Goal: Check status: Check status

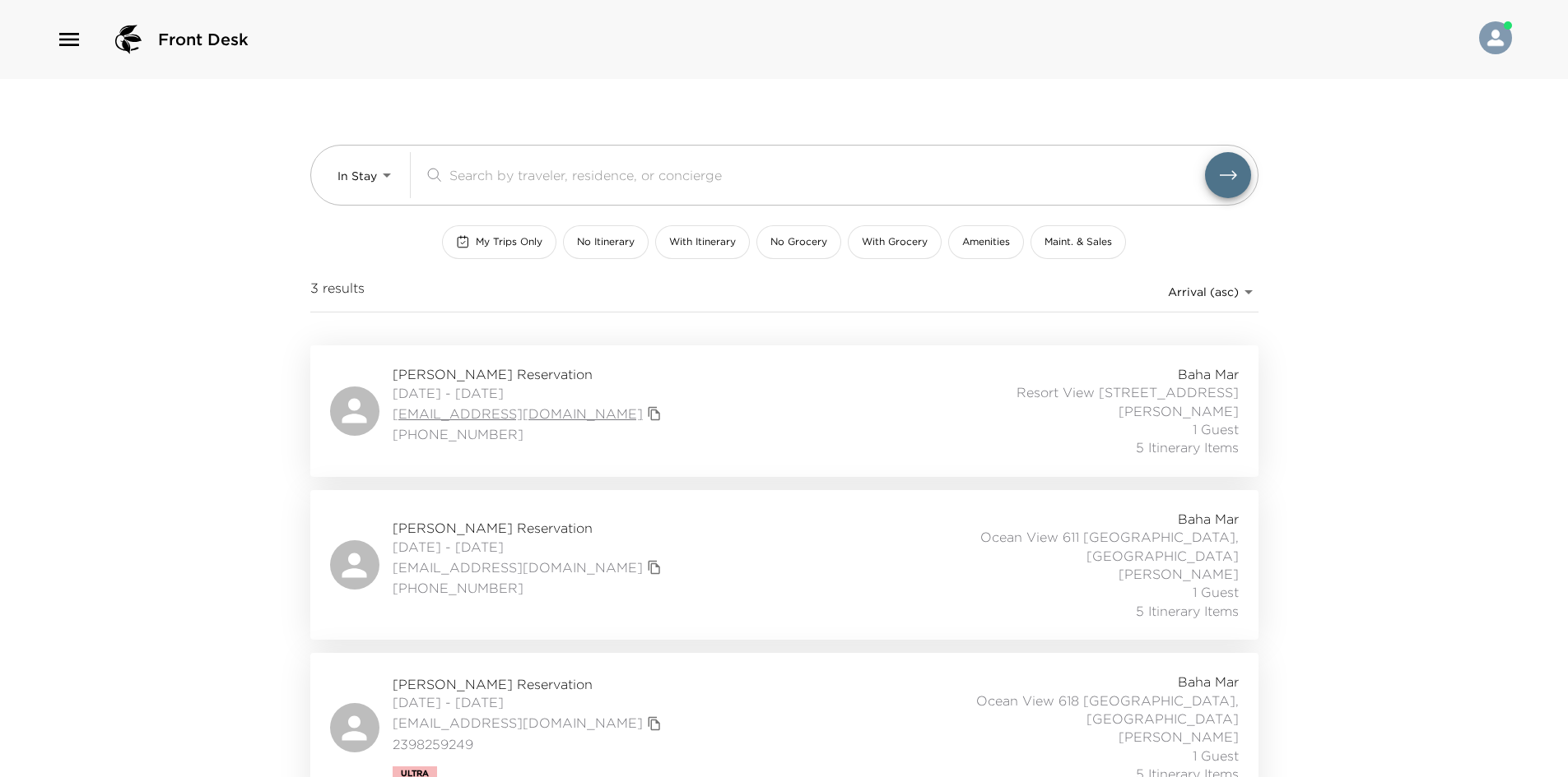
click at [471, 407] on link "fbh@icihomes.com" at bounding box center [518, 414] width 251 height 18
click at [519, 380] on span "Forough Hosseini Reservation" at bounding box center [529, 374] width 274 height 18
click at [408, 765] on span "Ultra" at bounding box center [414, 770] width 28 height 10
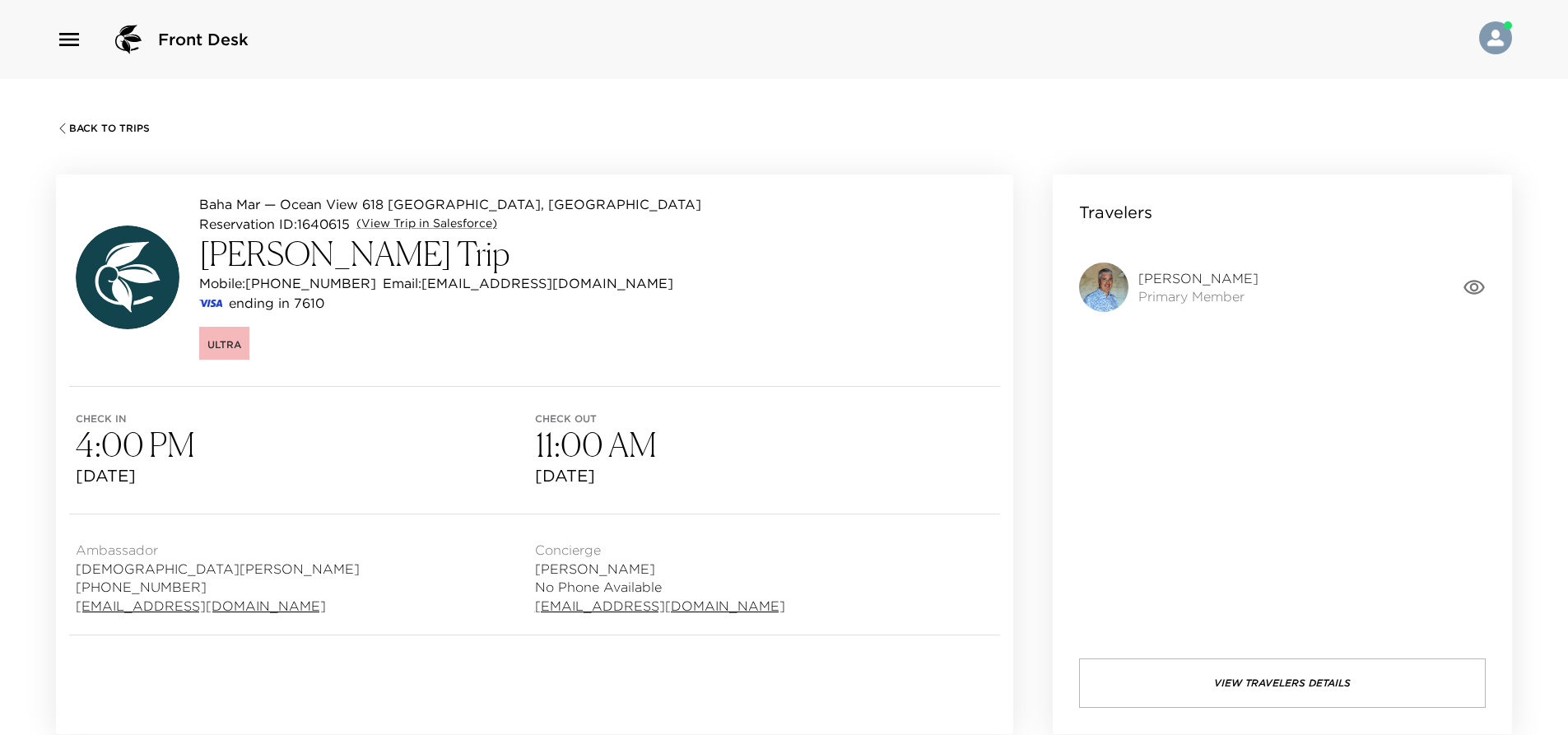
click at [227, 341] on span "Ultra" at bounding box center [224, 345] width 34 height 12
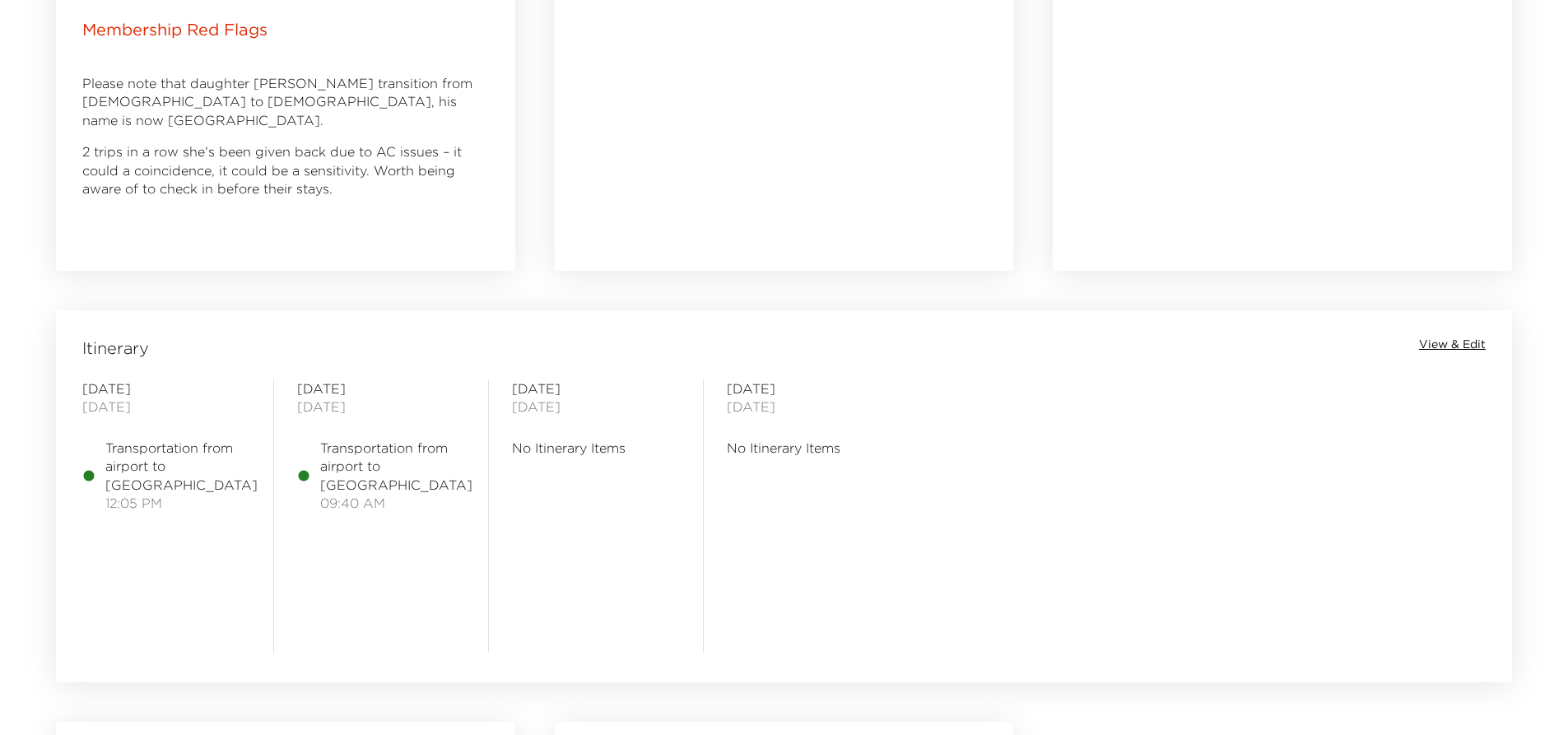
scroll to position [823, 0]
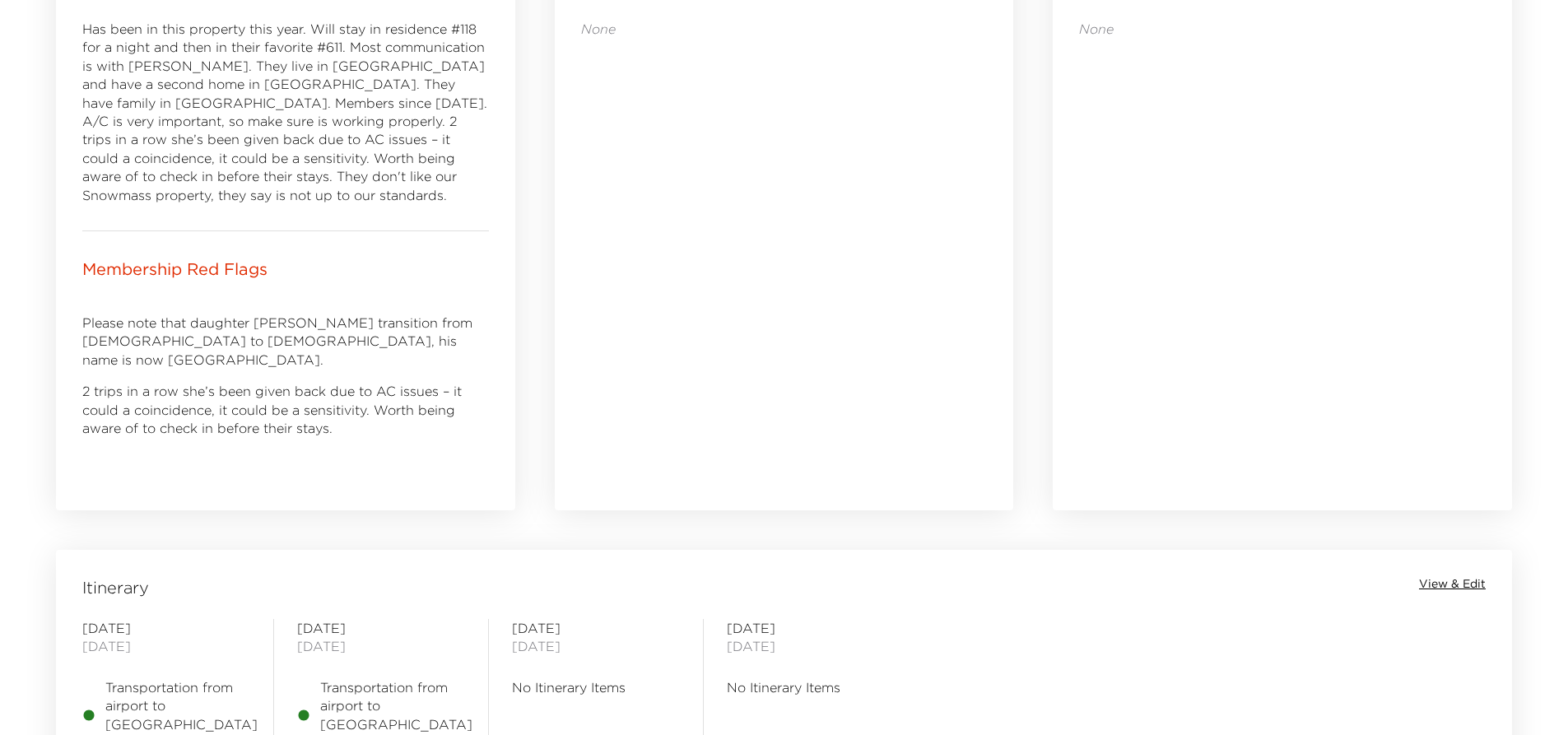
click at [1436, 589] on span "View & Edit" at bounding box center [1452, 584] width 67 height 17
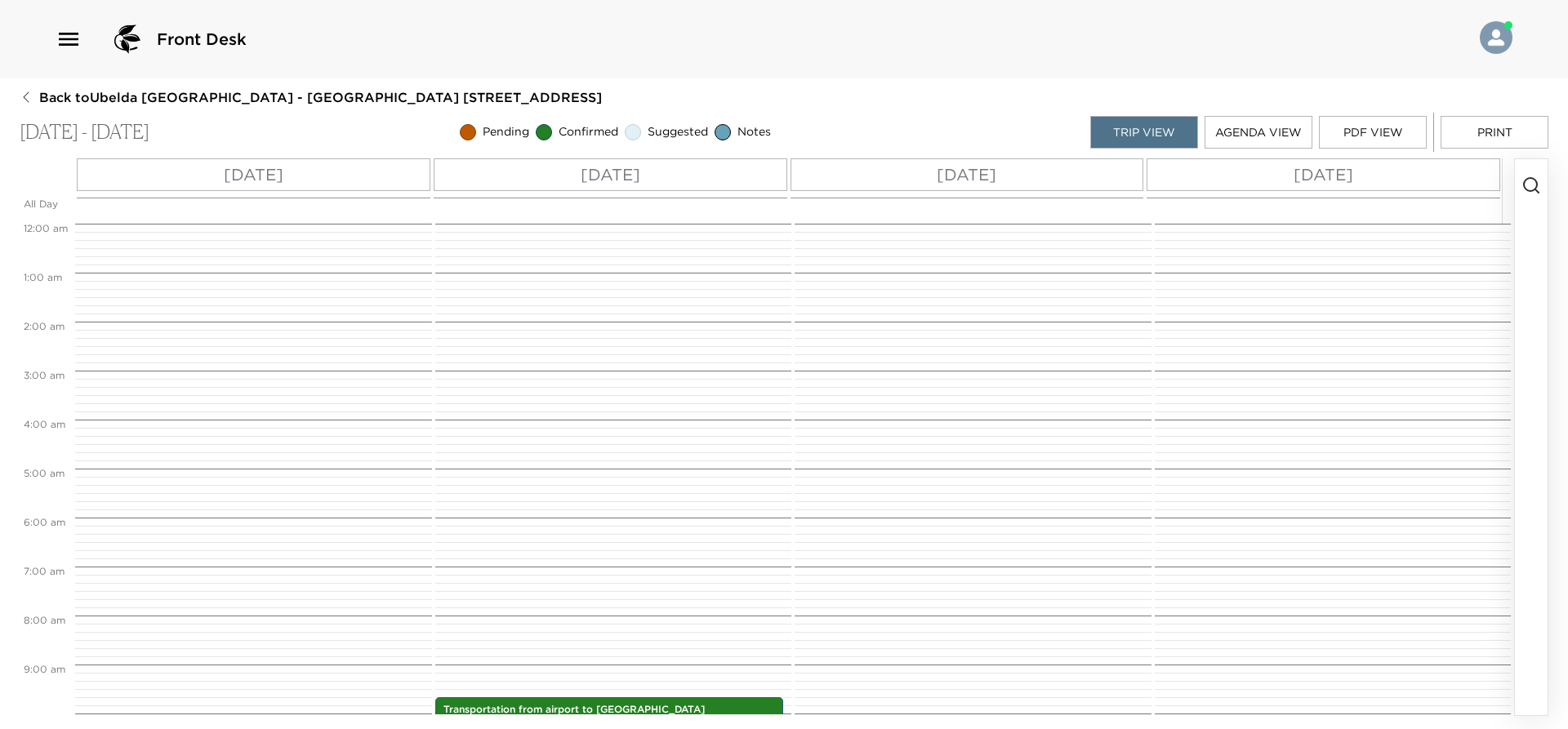
scroll to position [473, 0]
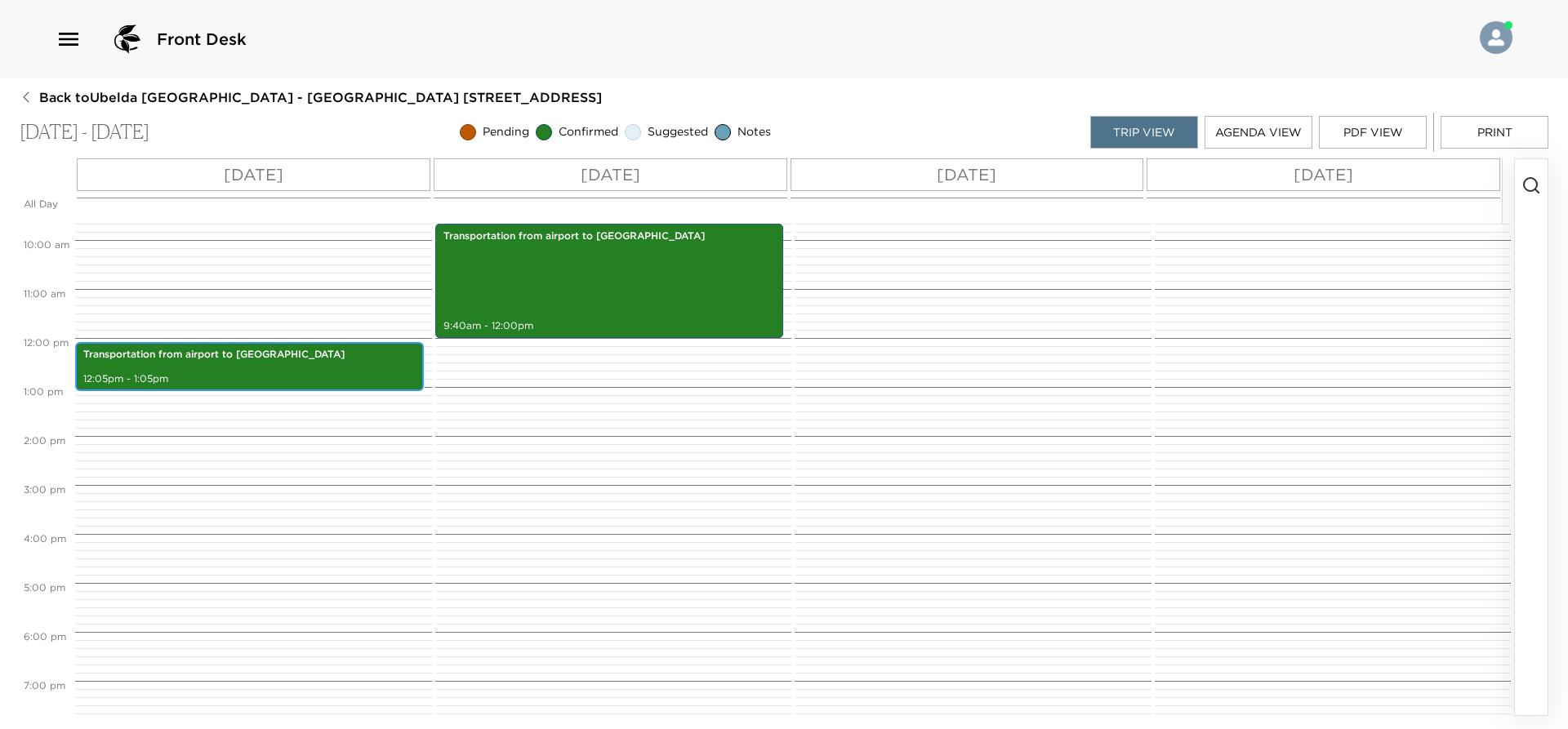
click at [375, 386] on div "Transportation from airport to Rosewood Baha Mar 12:05pm - 1:05pm" at bounding box center [249, 367] width 338 height 44
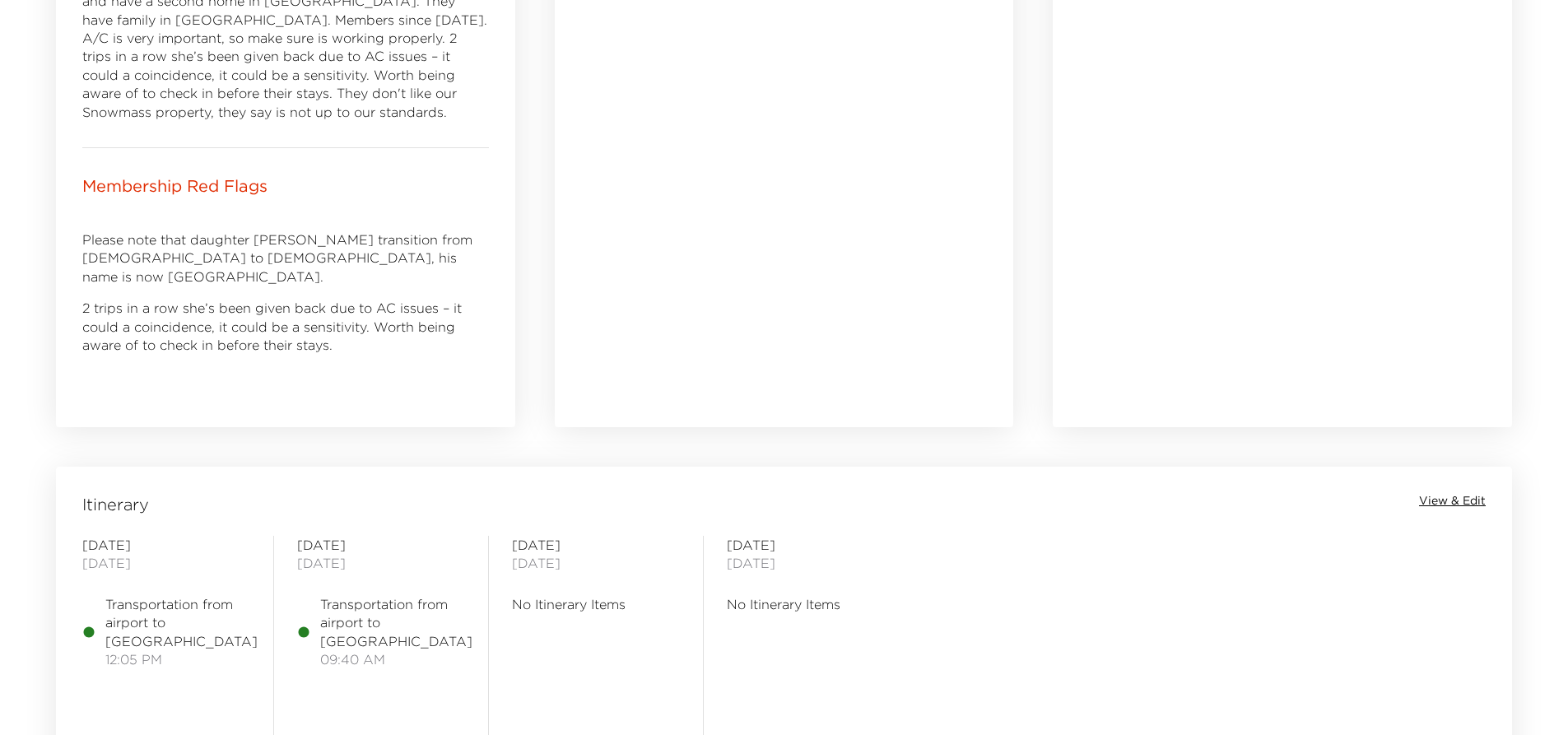
scroll to position [1153, 0]
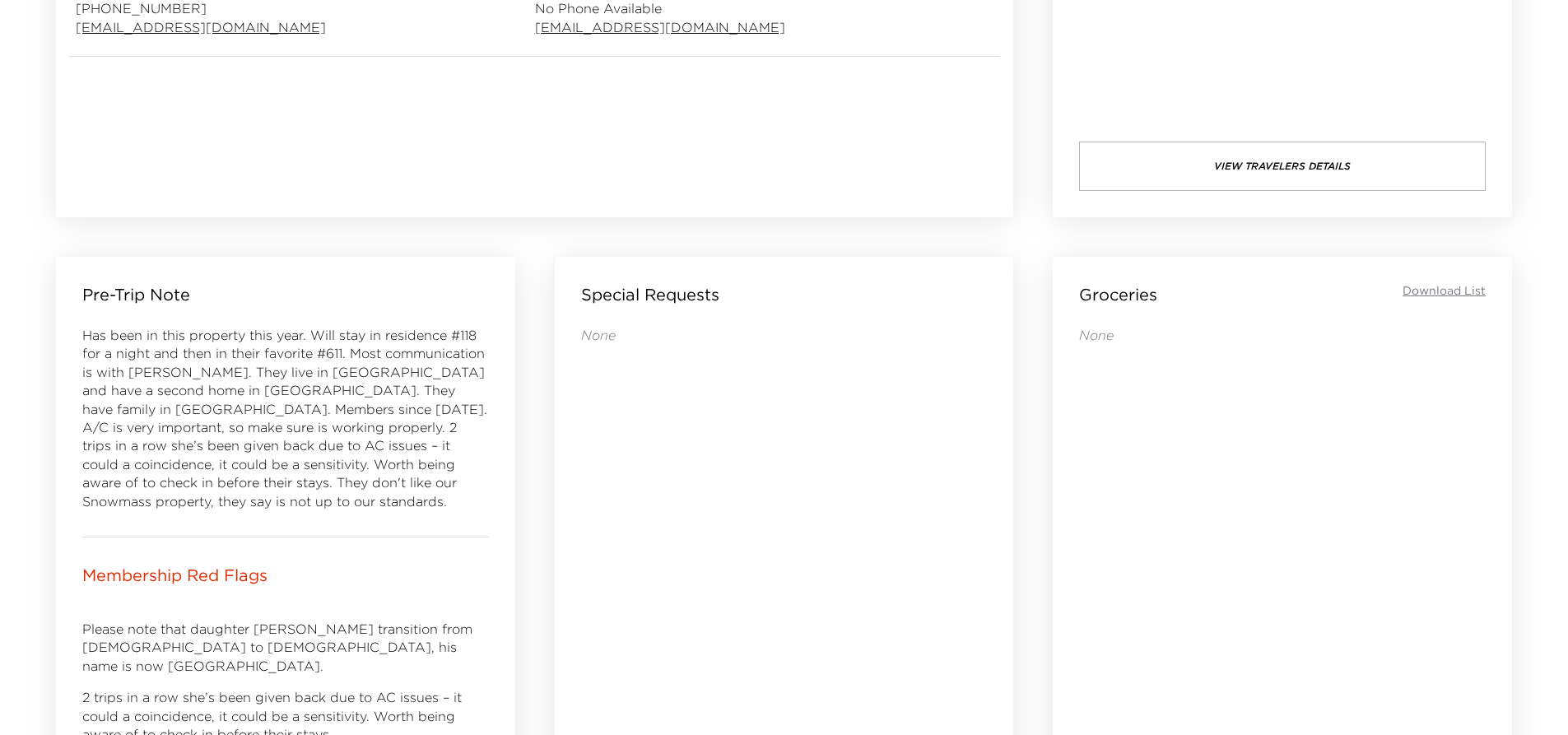
scroll to position [494, 0]
